Goal: Complete application form

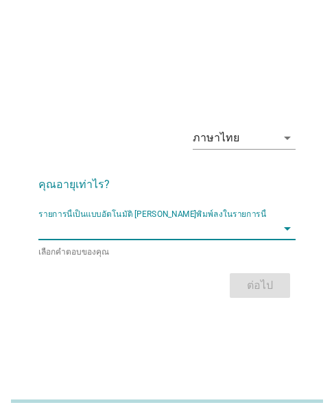
drag, startPoint x: 97, startPoint y: 223, endPoint x: 93, endPoint y: 233, distance: 10.8
click at [96, 225] on input "รายการนี้เป็นแบบอัตโนมัติ คุณสามารถพิมพ์ลงในรายการนี้" at bounding box center [157, 228] width 238 height 22
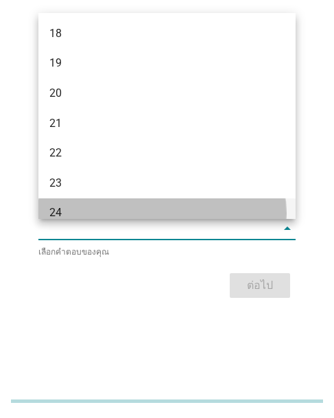
click at [73, 202] on div "24" at bounding box center [166, 213] width 257 height 30
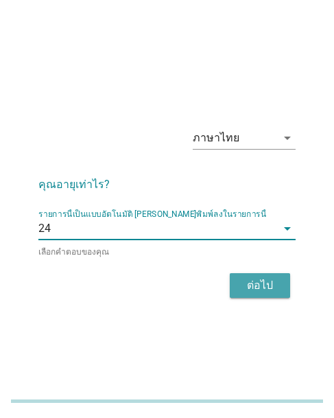
click at [281, 291] on button "ต่อไป" at bounding box center [260, 285] width 60 height 25
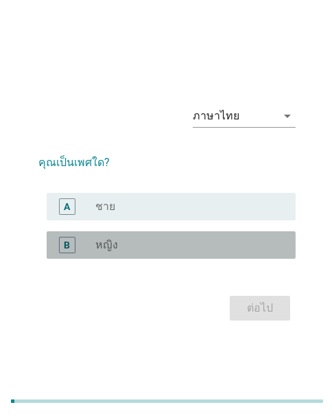
click at [141, 250] on div "radio_button_unchecked หญิง" at bounding box center [184, 245] width 178 height 14
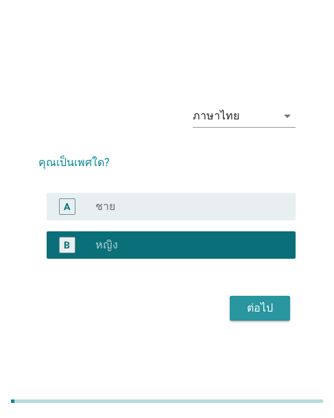
click at [250, 309] on div "ต่อไป" at bounding box center [260, 308] width 38 height 16
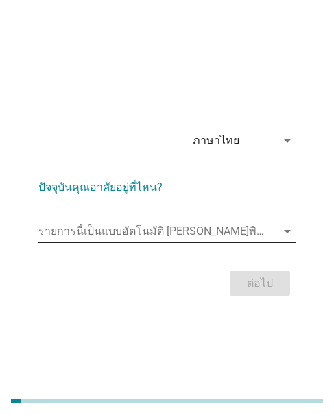
click at [75, 232] on input "รายการนี้เป็นแบบอัตโนมัติ คุณสามารถพิมพ์ลงในรายการนี้" at bounding box center [157, 231] width 238 height 22
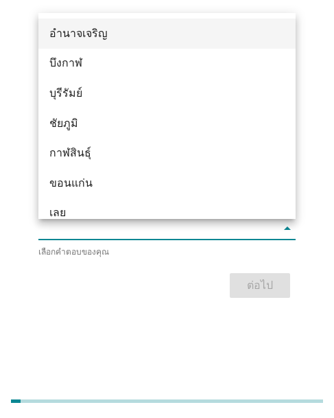
click at [71, 43] on div "อำนาจเจริญ" at bounding box center [166, 34] width 257 height 30
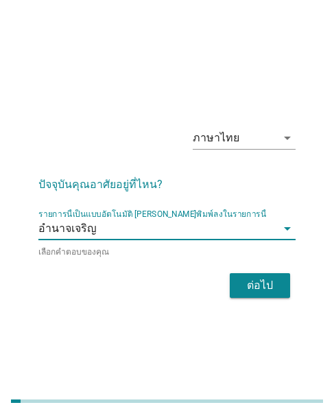
click at [266, 284] on div "ต่อไป" at bounding box center [260, 285] width 38 height 16
